Goal: Task Accomplishment & Management: Complete application form

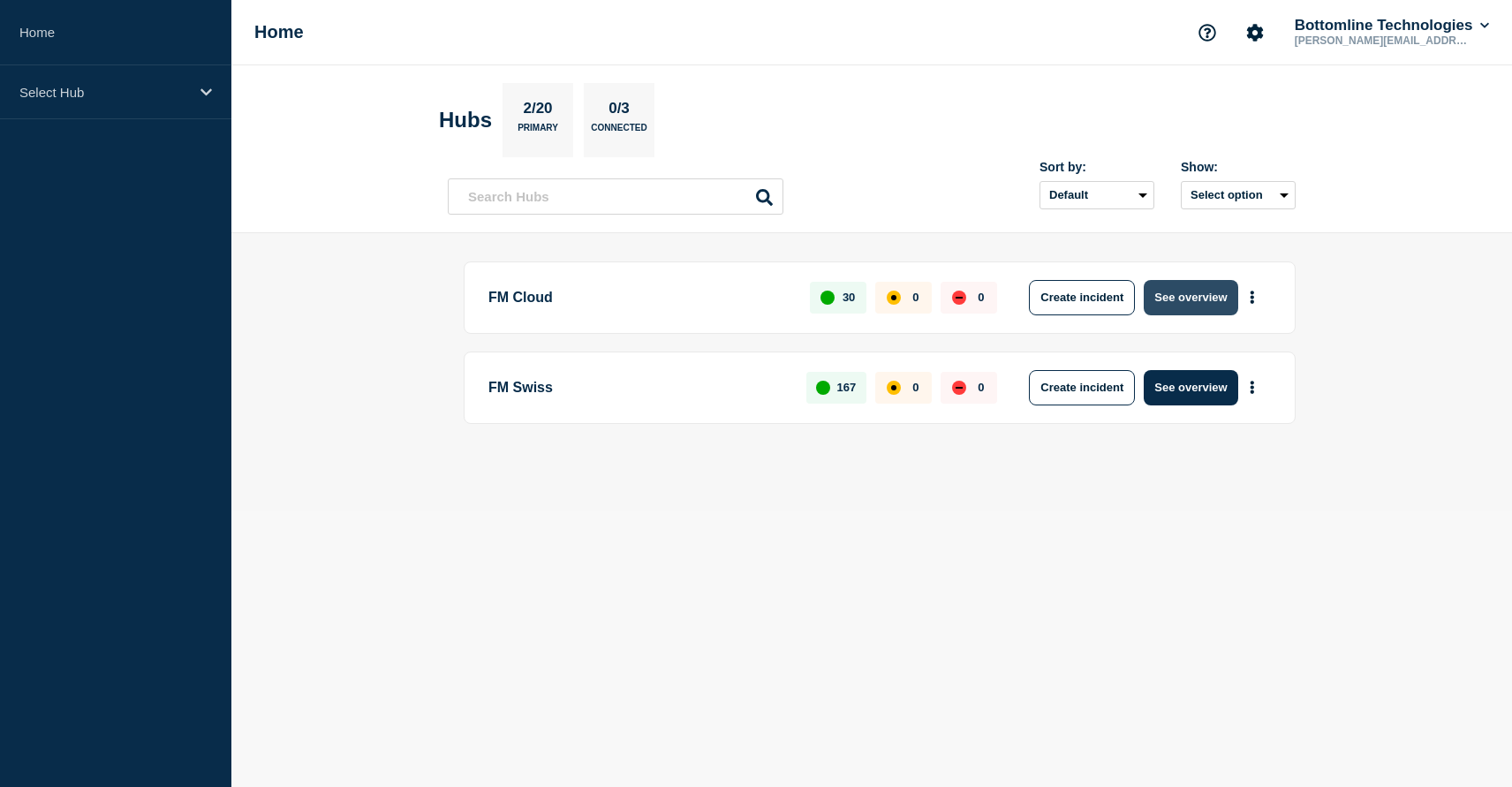
click at [1179, 295] on button "See overview" at bounding box center [1191, 297] width 94 height 36
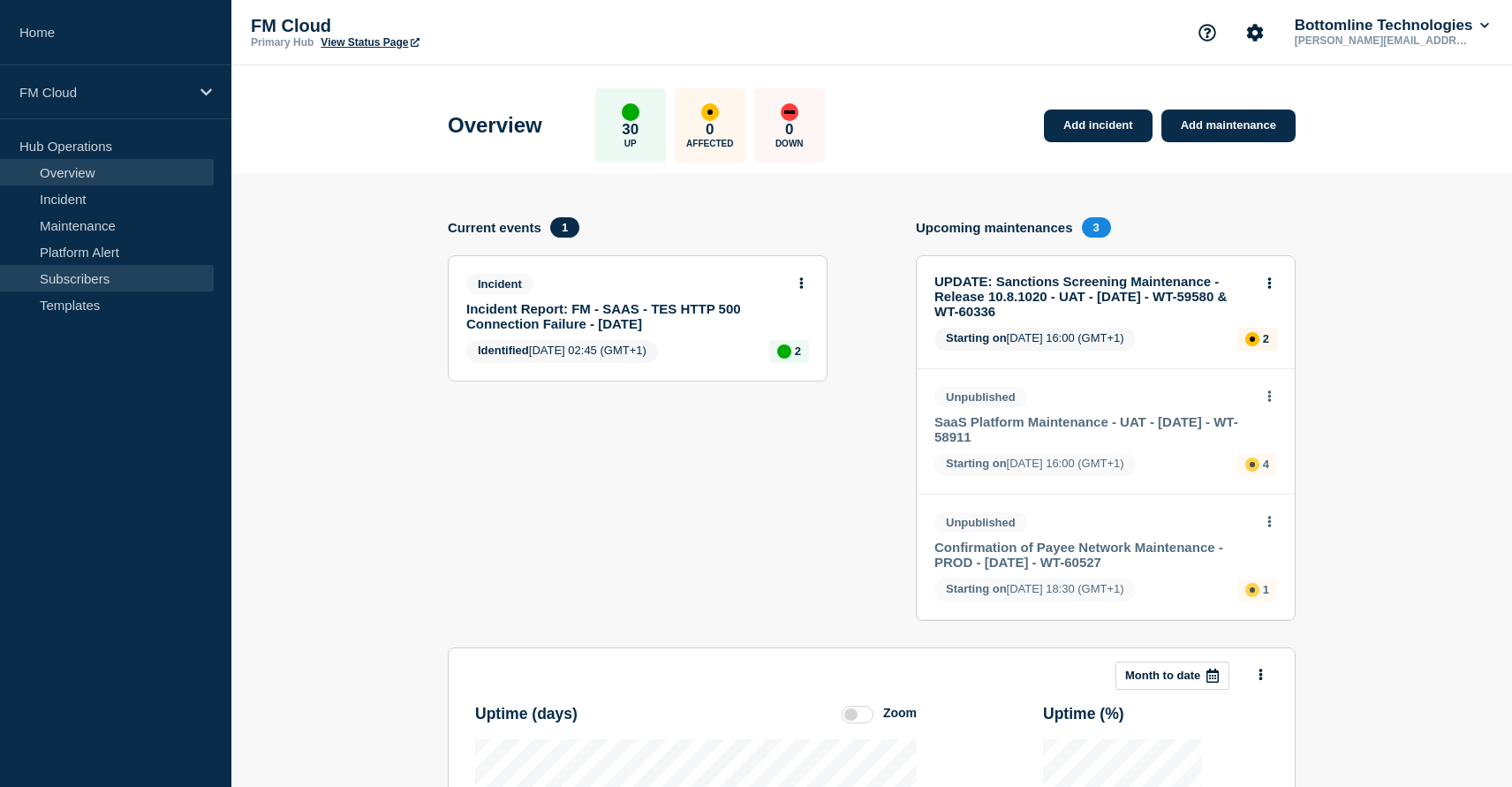
click at [100, 280] on link "Subscribers" at bounding box center [106, 278] width 214 height 27
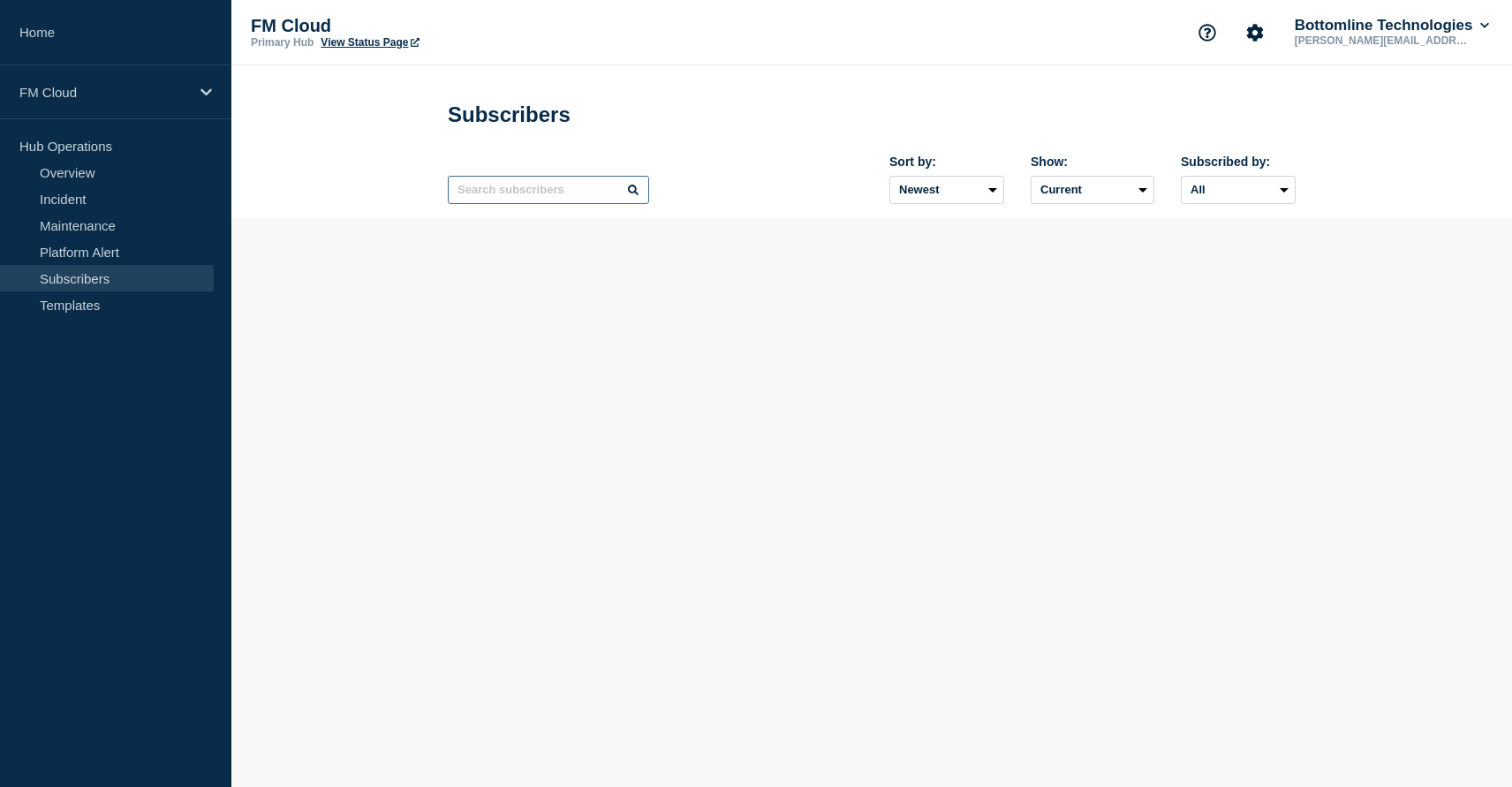
click at [555, 204] on input "text" at bounding box center [548, 190] width 201 height 28
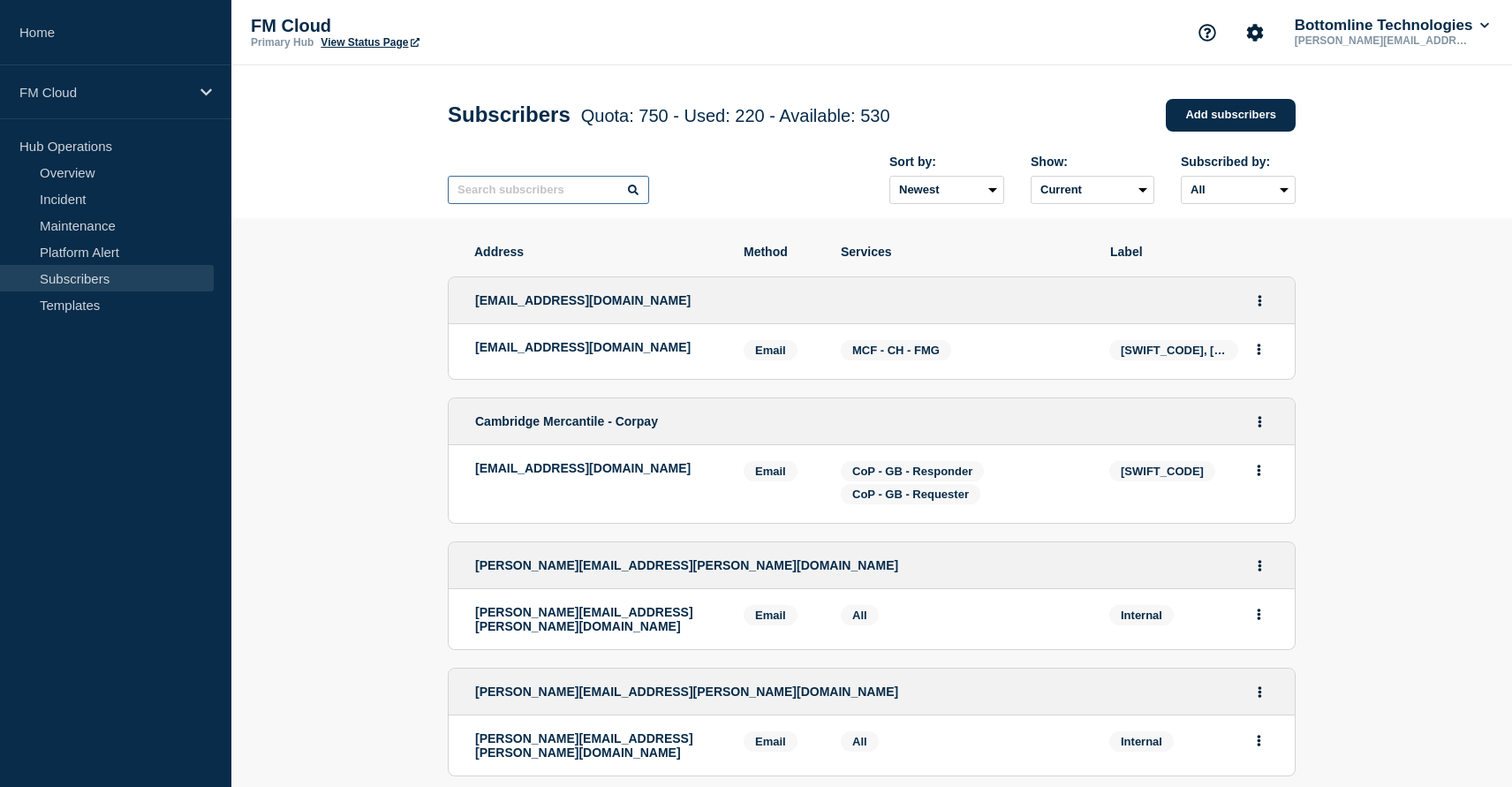
paste input "[EMAIL_ADDRESS][DOMAIN_NAME]"
type input "[EMAIL_ADDRESS][DOMAIN_NAME]"
paste input "[SWIFT_CODE]"
type input "[SWIFT_CODE]"
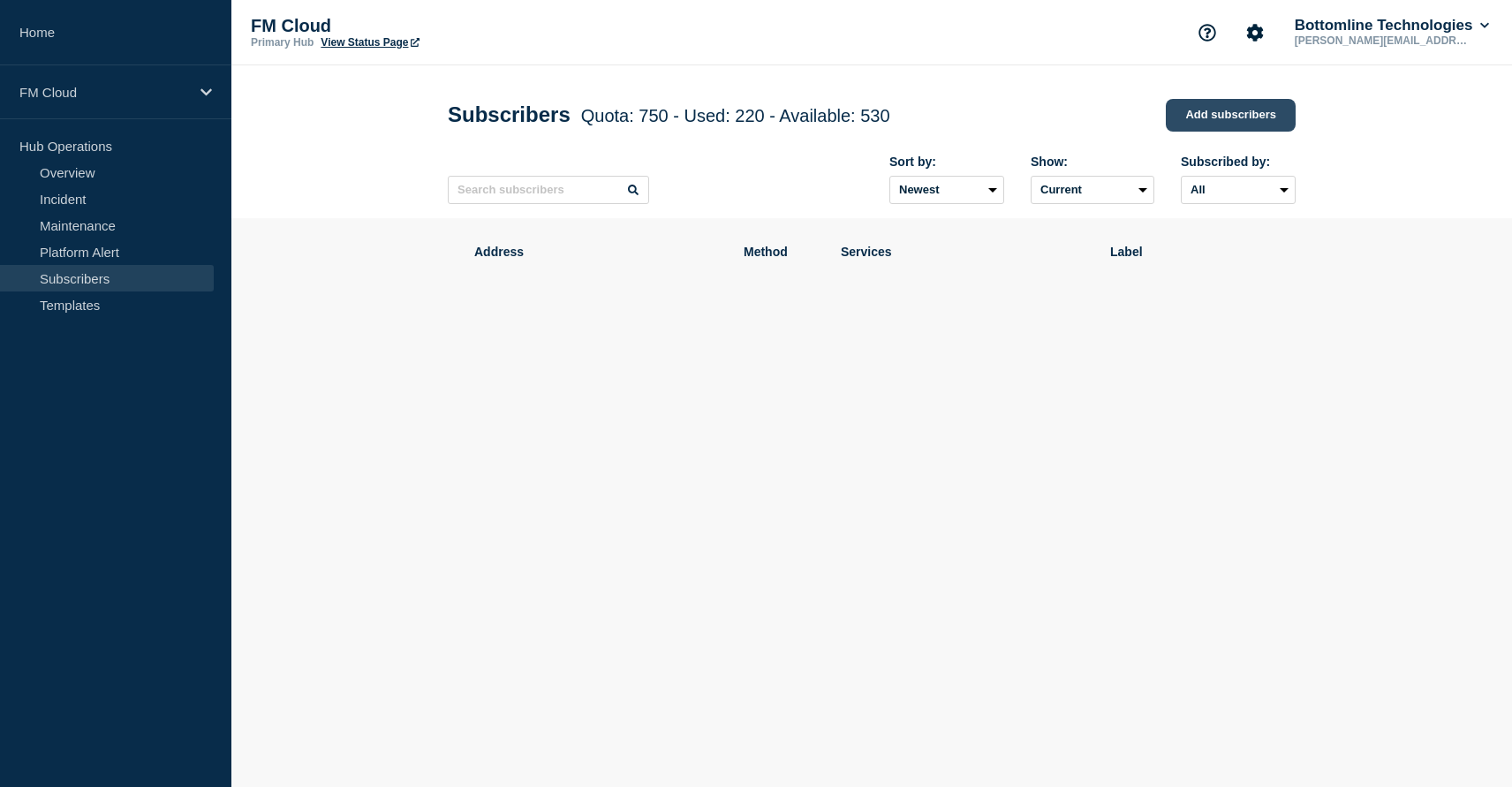
click at [1184, 109] on link "Add subscribers" at bounding box center [1230, 114] width 129 height 33
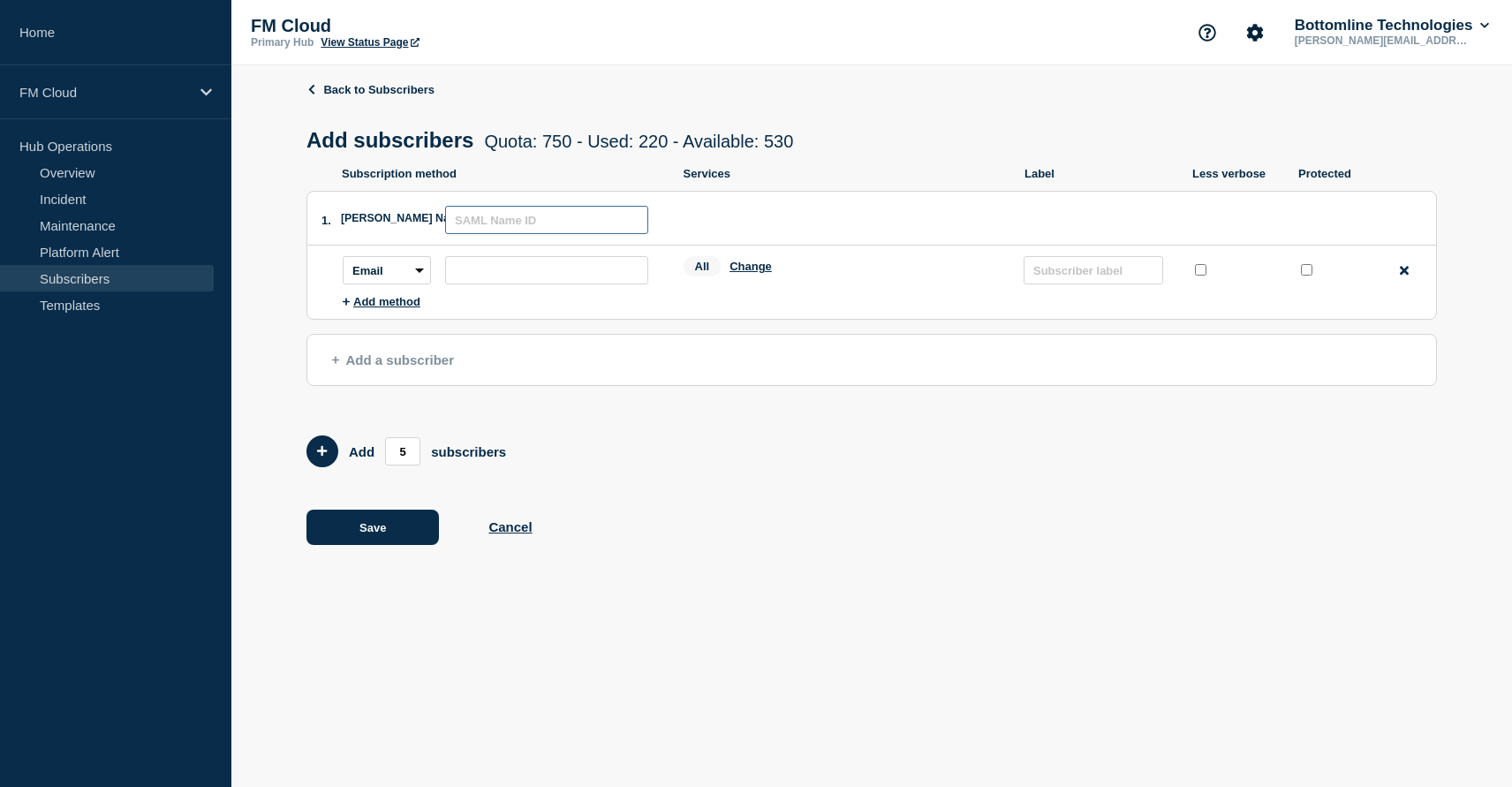
click at [480, 234] on input "text" at bounding box center [546, 220] width 203 height 28
click at [1066, 281] on input "text" at bounding box center [1093, 270] width 139 height 28
paste input "[SWIFT_CODE]"
type input "[SWIFT_CODE]"
click at [585, 227] on input "text" at bounding box center [546, 220] width 203 height 28
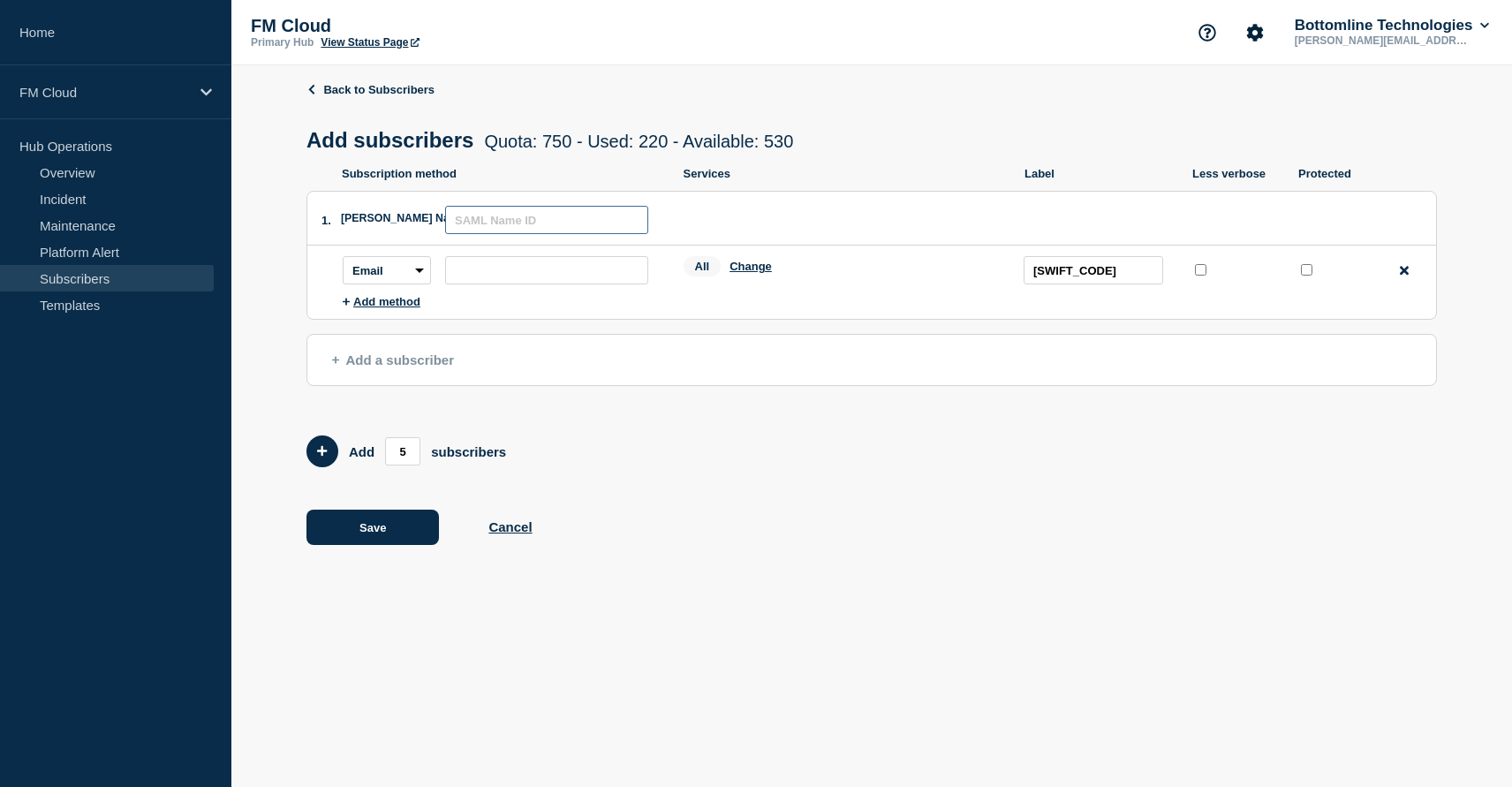
paste input "First Financial Bank"
click at [555, 277] on input "subscription-address" at bounding box center [546, 270] width 203 height 28
click at [455, 228] on input "First Financial Bank" at bounding box center [546, 220] width 203 height 28
type input "FFB - First Financial Bank"
click at [623, 285] on input "subscription-address" at bounding box center [546, 270] width 203 height 28
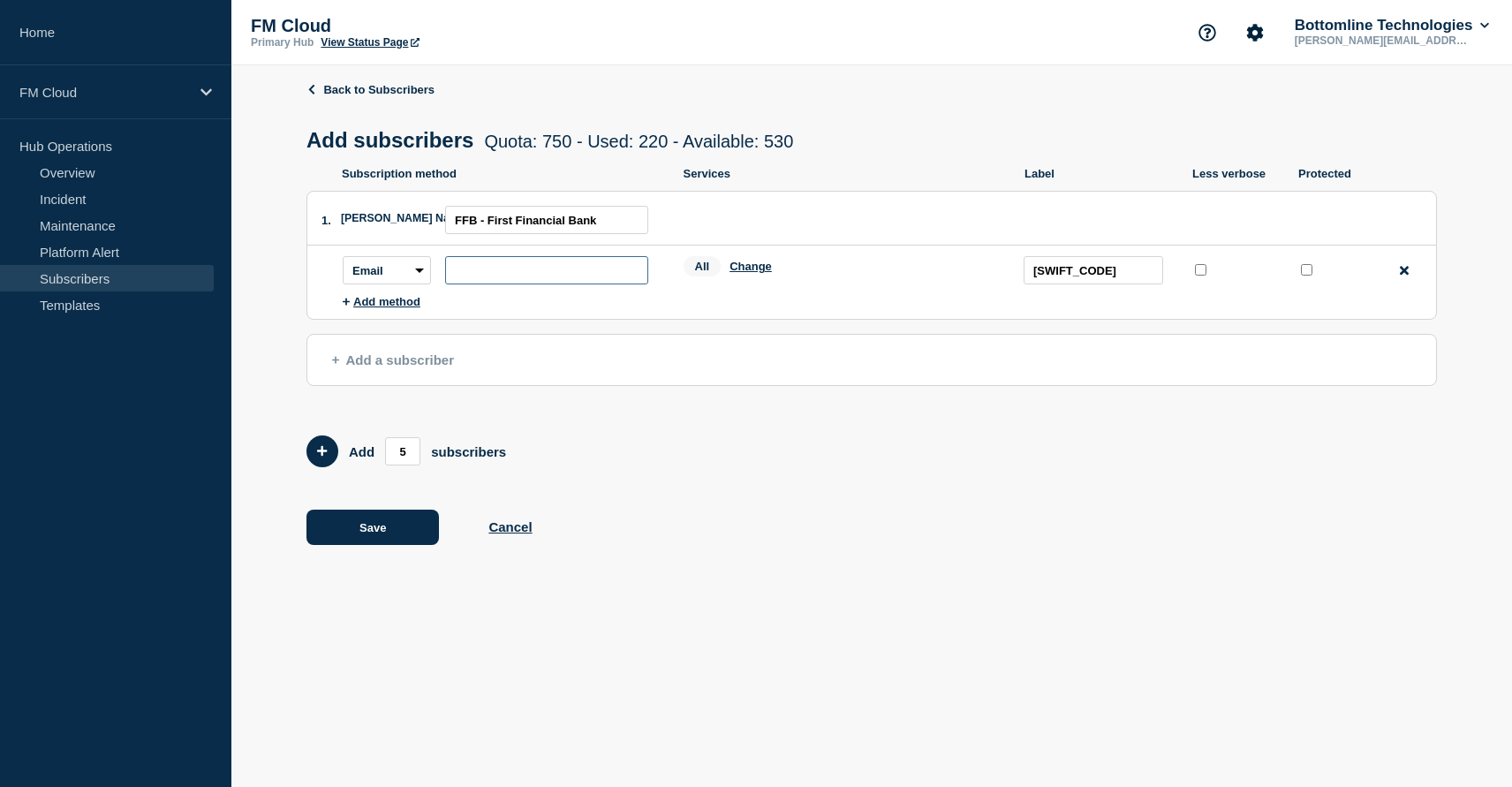
paste input "[EMAIL_ADDRESS][DOMAIN_NAME]"
type input "[EMAIL_ADDRESS][DOMAIN_NAME]"
click at [753, 273] on button "Change" at bounding box center [750, 266] width 43 height 13
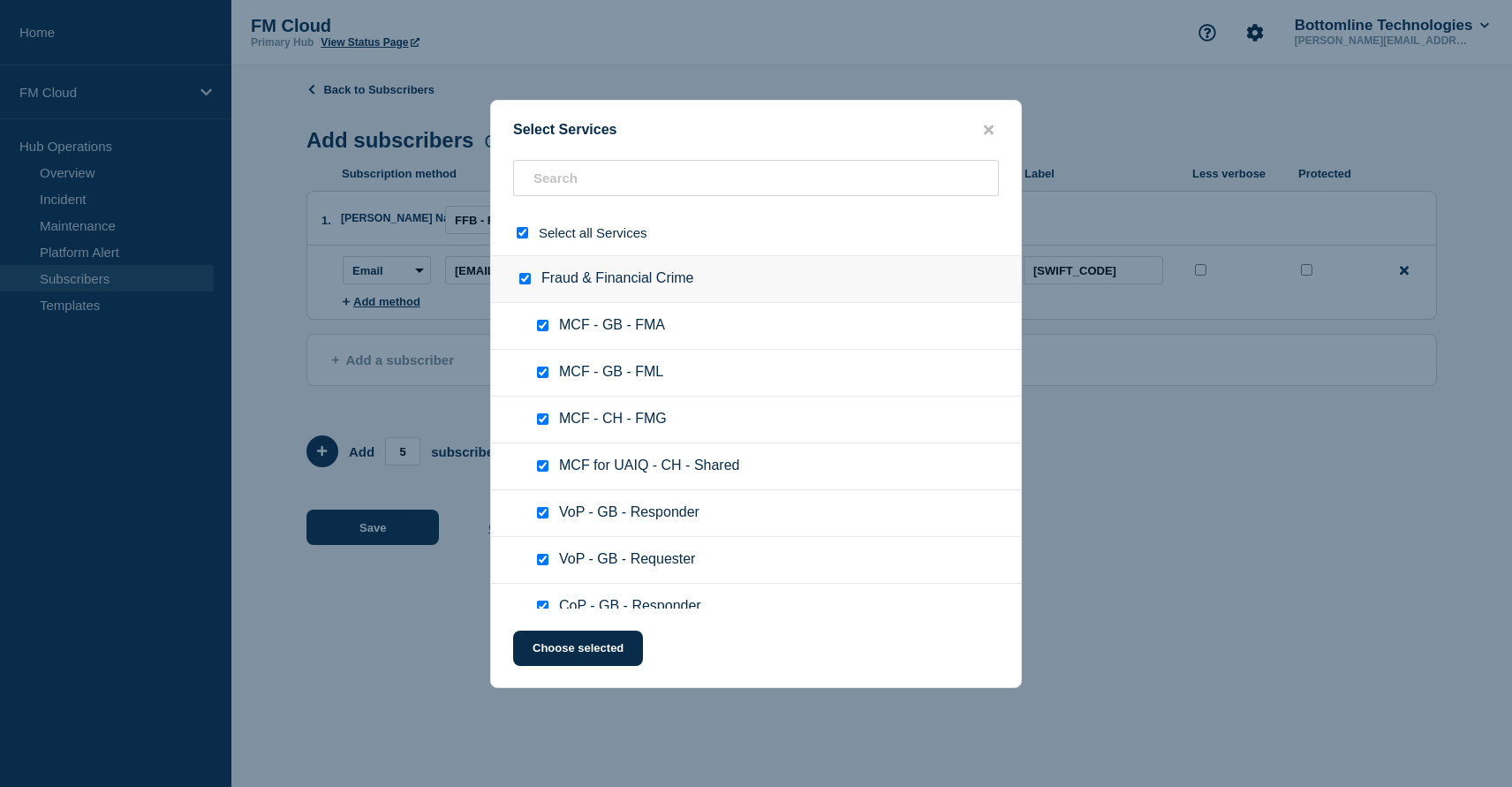
click at [524, 228] on input "select all checkbox" at bounding box center [522, 233] width 12 height 12
checkbox input "false"
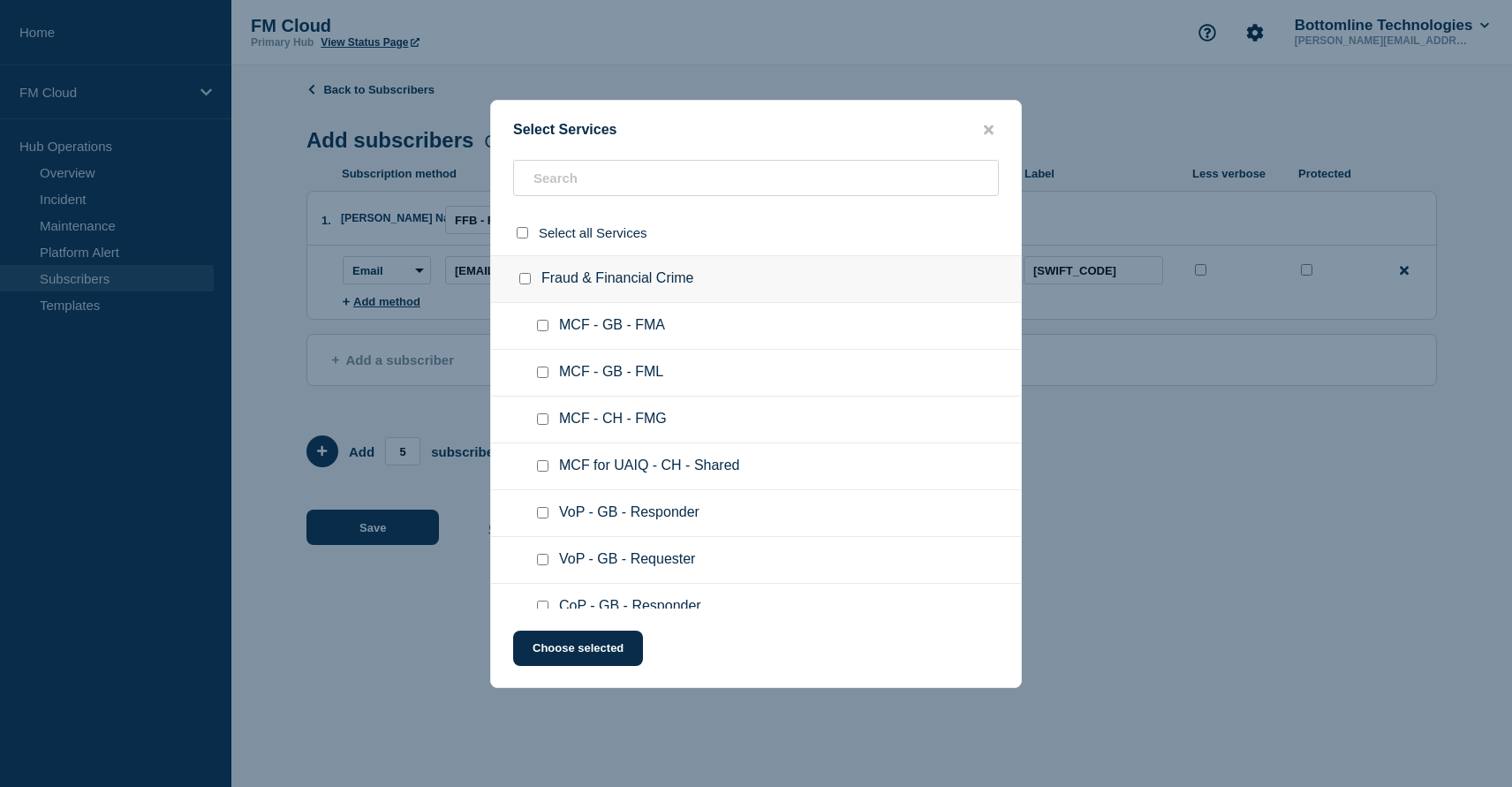
checkbox input "false"
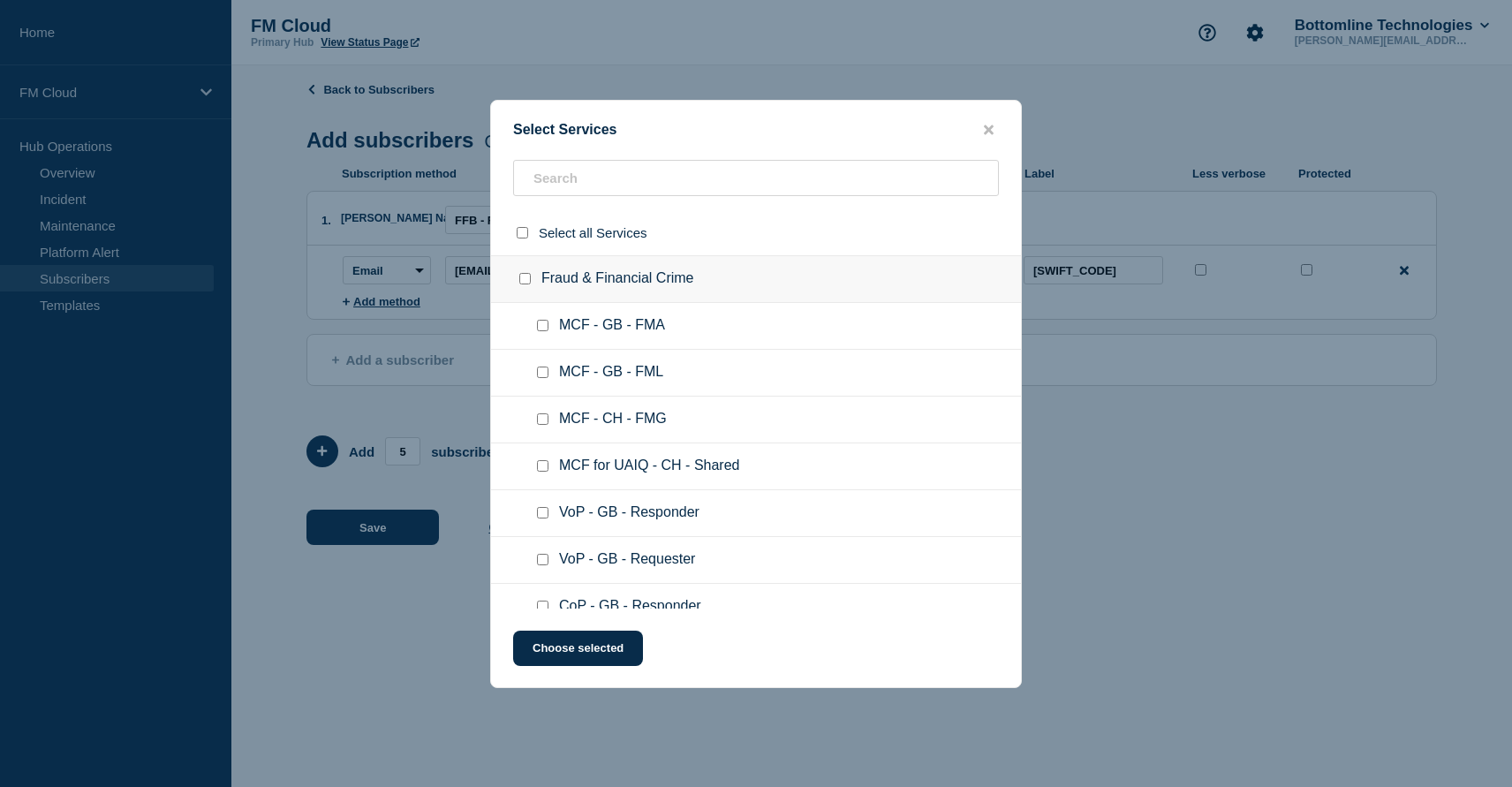
checkbox input "false"
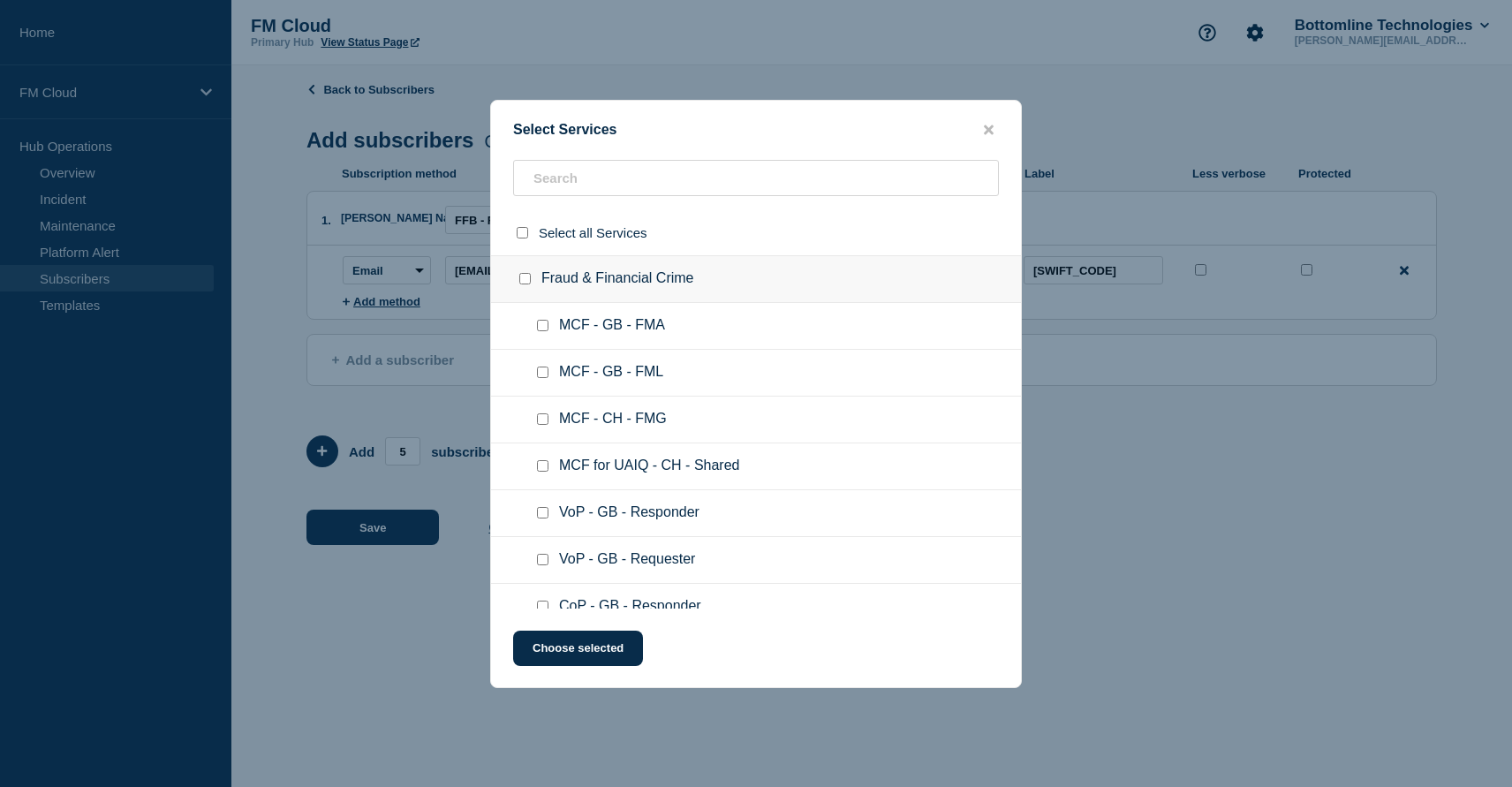
checkbox input "false"
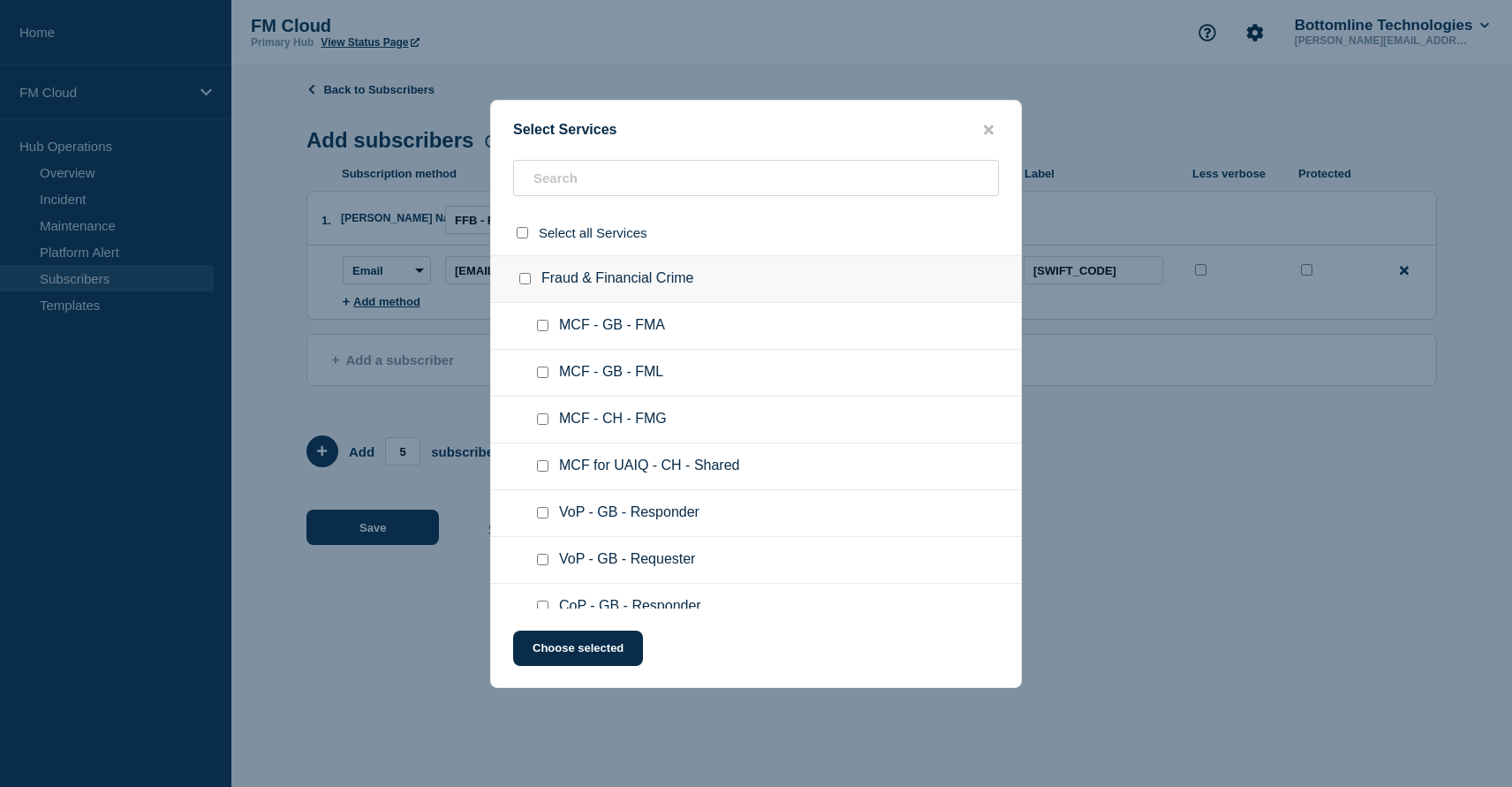
checkbox input "false"
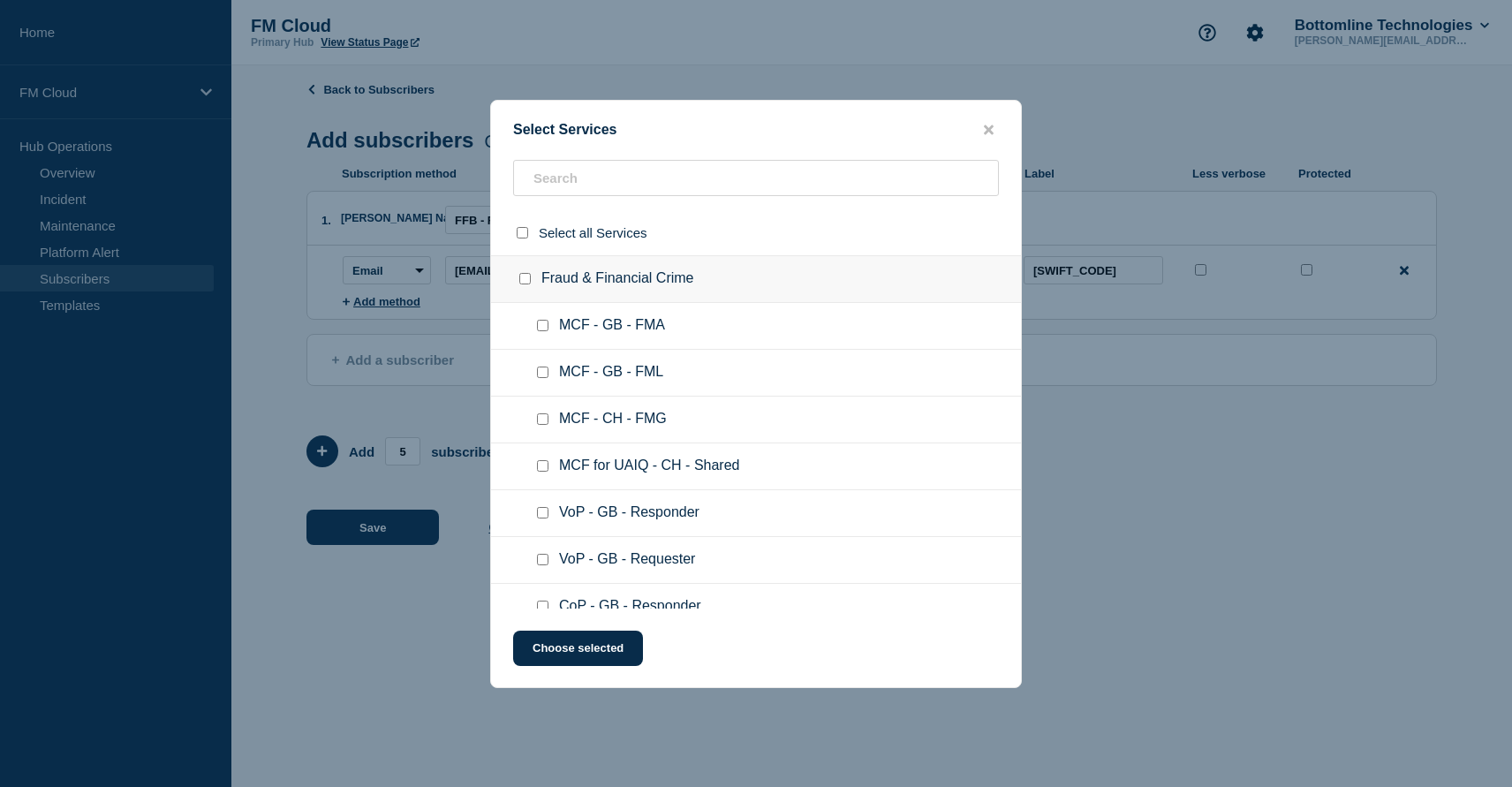
checkbox input "false"
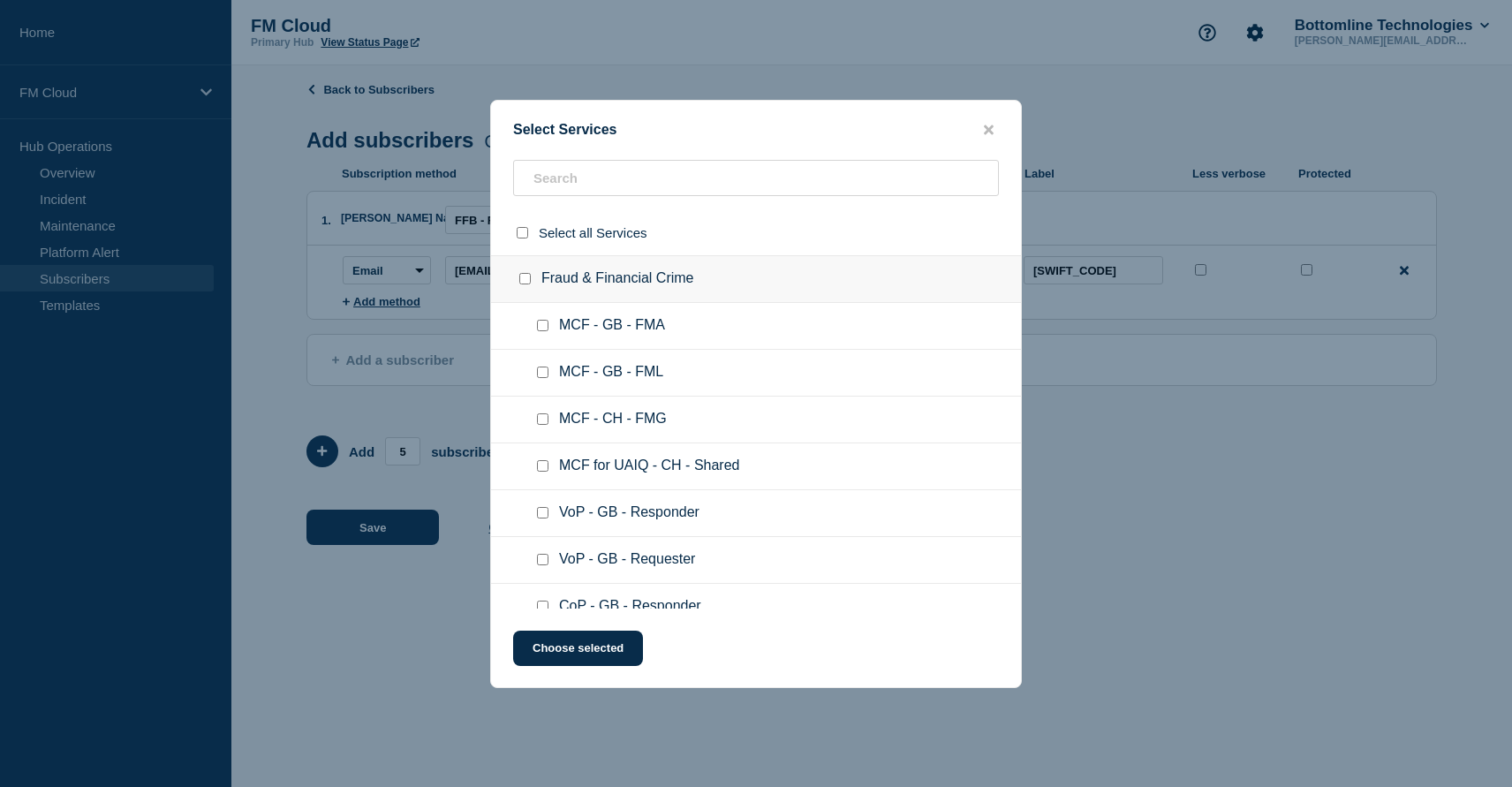
checkbox input "false"
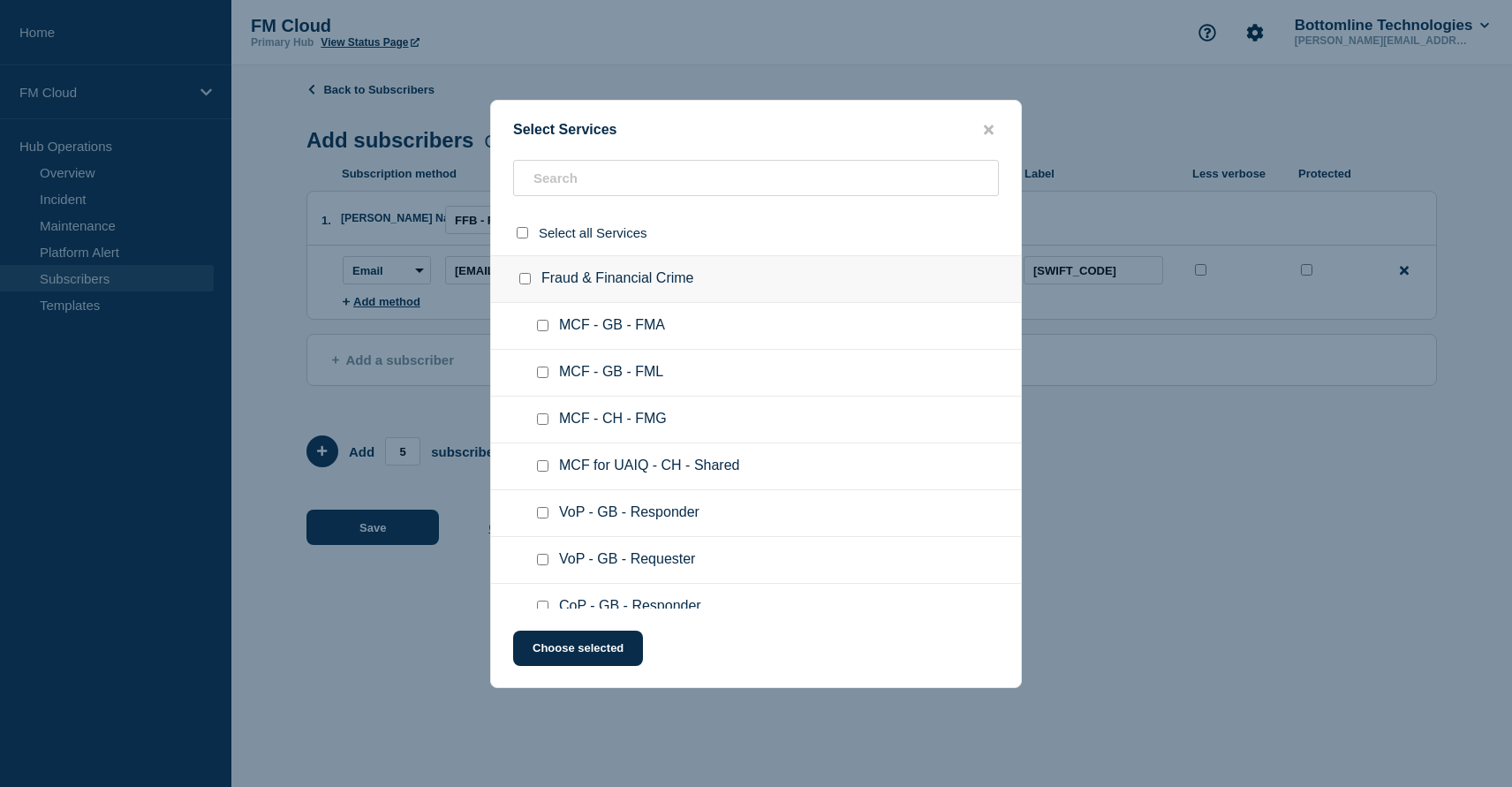
checkbox input "false"
click at [575, 174] on input "text" at bounding box center [756, 178] width 485 height 36
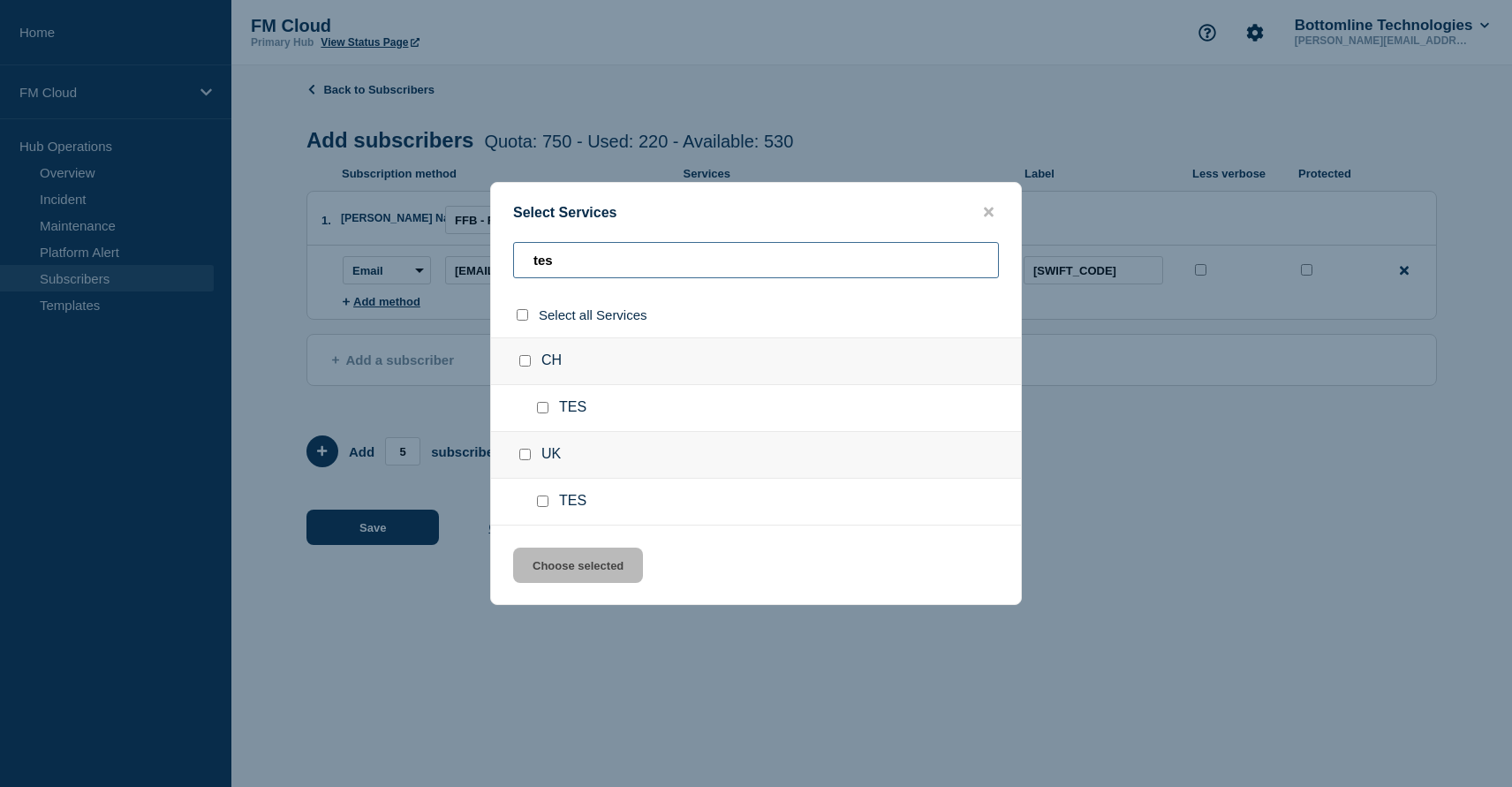
type input "tes"
click at [545, 409] on input "TES checkbox" at bounding box center [543, 408] width 12 height 12
checkbox input "true"
click at [574, 572] on button "Choose selected" at bounding box center [578, 565] width 129 height 36
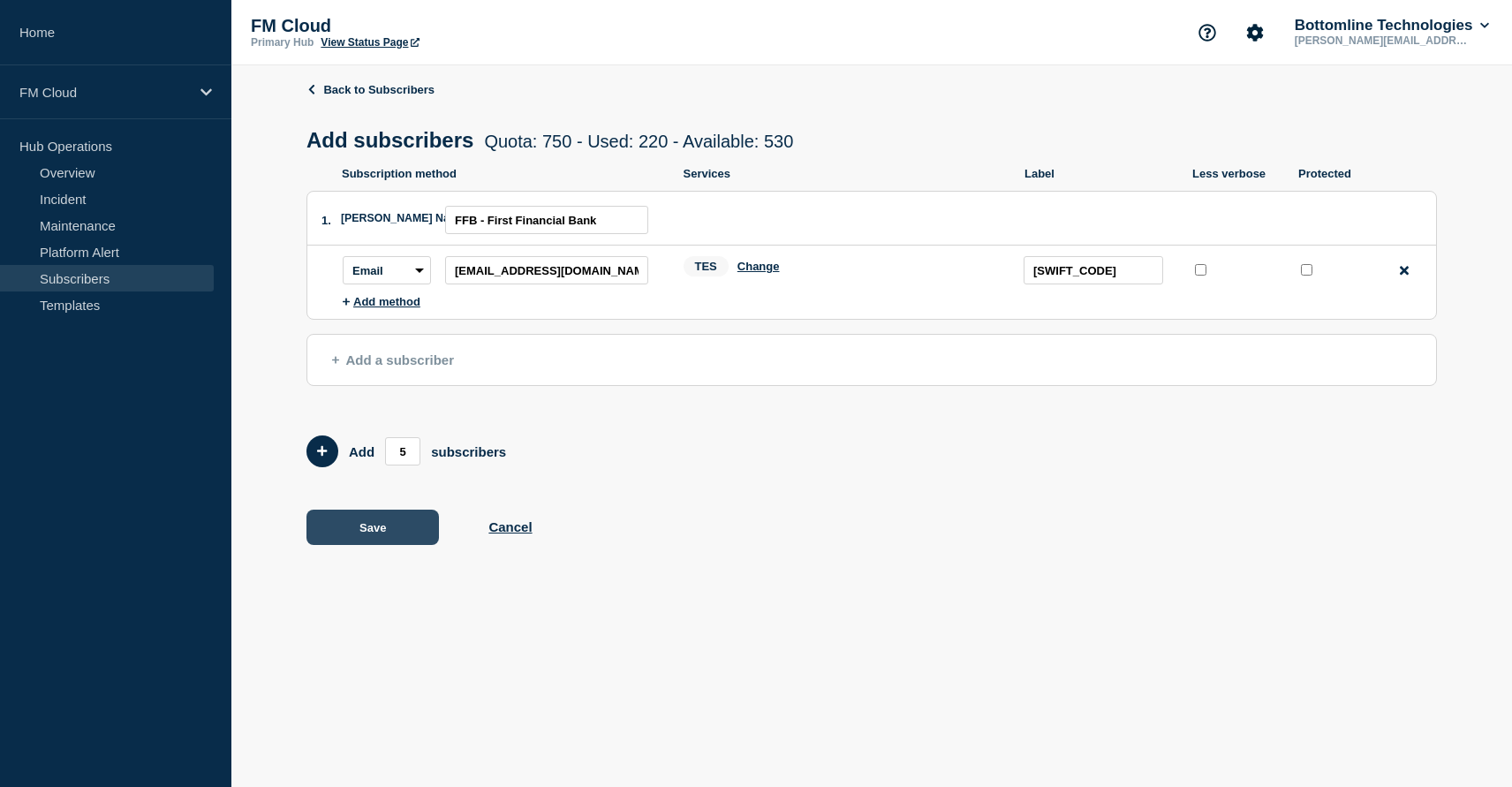
click at [371, 542] on button "Save" at bounding box center [372, 527] width 132 height 36
